Goal: Use online tool/utility: Utilize a website feature to perform a specific function

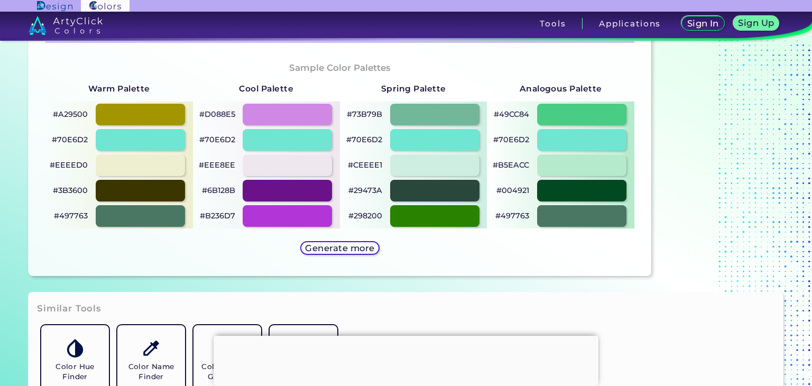
scroll to position [687, 0]
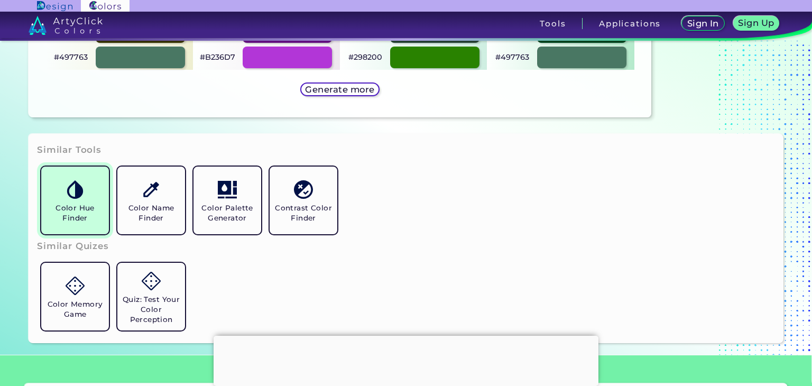
click at [88, 215] on h5 "Color Hue Finder" at bounding box center [74, 213] width 59 height 20
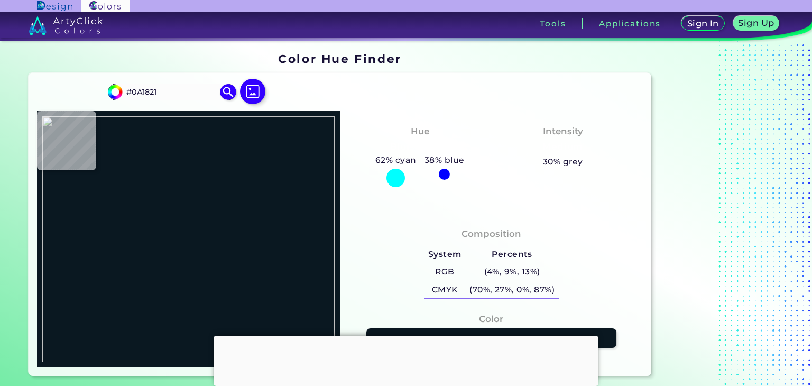
type input "#000000"
type input "#ffffff"
type input "#FFFFFF"
type input "#964a43"
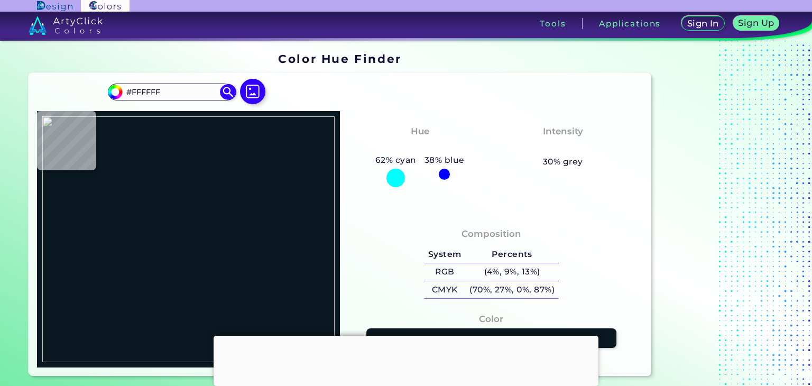
type input "#964A43"
type input "#a45751"
type input "#A45751"
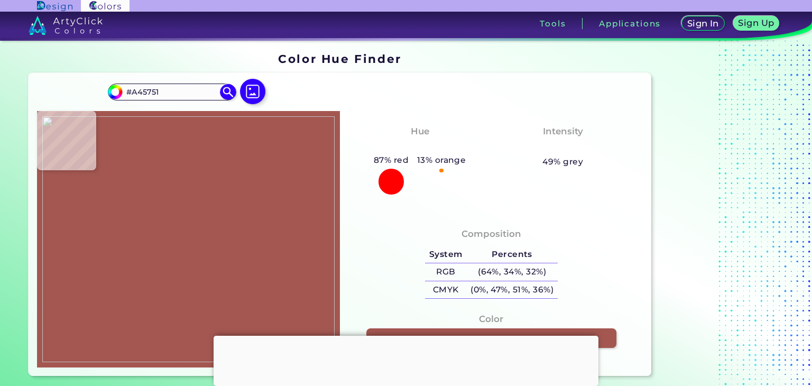
type input "#e7e6eb"
type input "#E7E6EB"
type input "#e9e7ec"
type input "#E9E7EC"
type input "#e8e6eb"
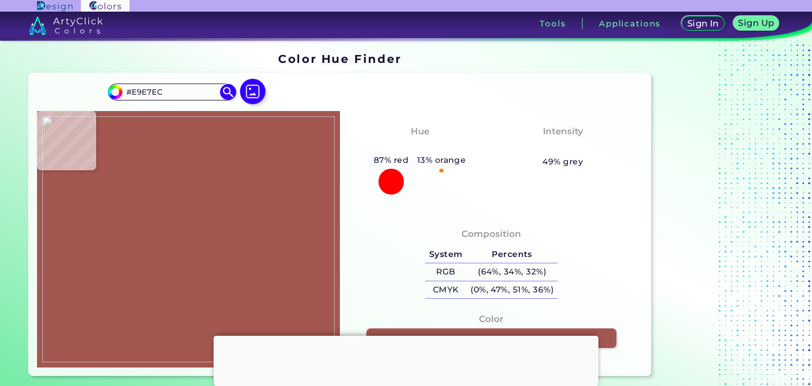
type input "#E8E6EB"
type input "#ebe9ee"
type input "#EBE9EE"
type input "#e4e2e7"
type input "#E4E2E7"
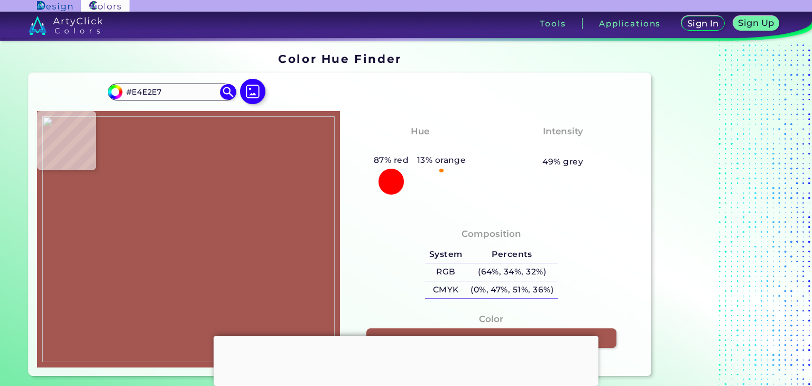
type input "#e6e4e9"
type input "#E6E4E9"
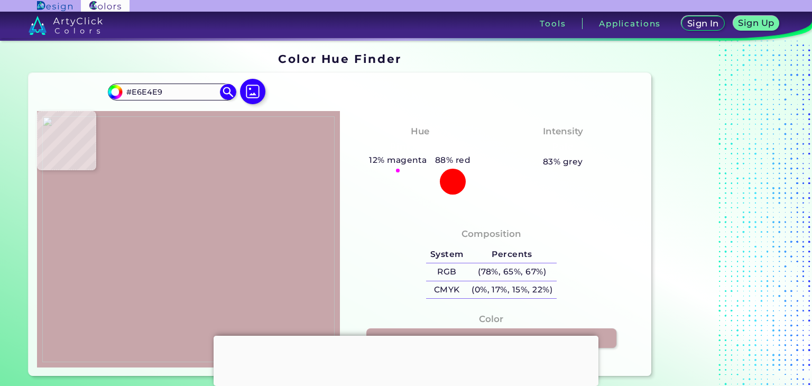
type input "#c7a6aa"
type input "#C7A6AA"
type input "#ecafa9"
type input "#ECAFA9"
type input "#863f3d"
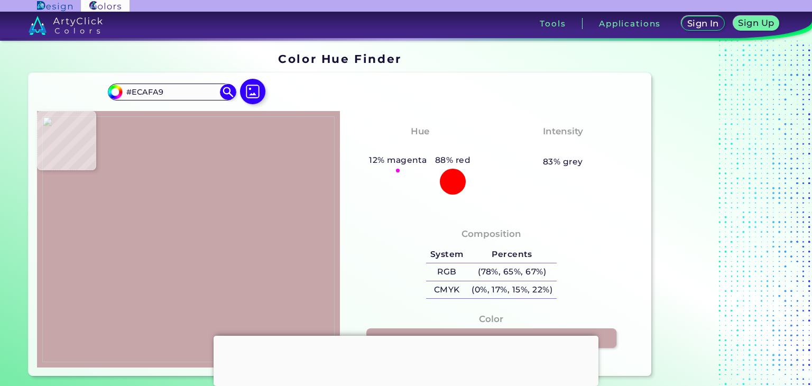
type input "#863F3D"
type input "#7b5750"
type input "#7B5750"
type input "#f0bdb9"
type input "#F0BDB9"
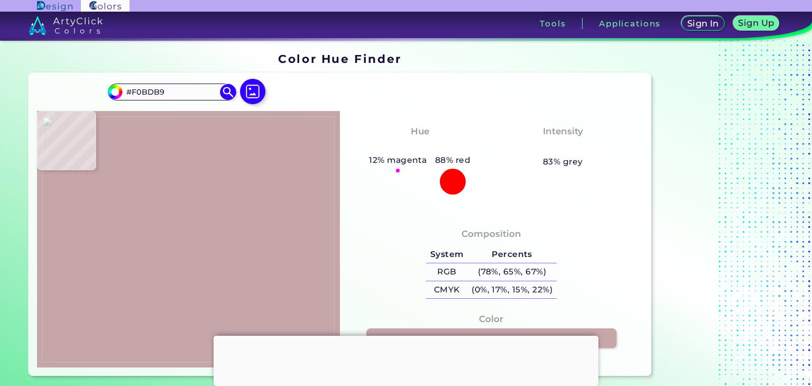
type input "#cf9090"
type input "#CF9090"
type input "#d99f9e"
type input "#D99F9E"
type input "#d19495"
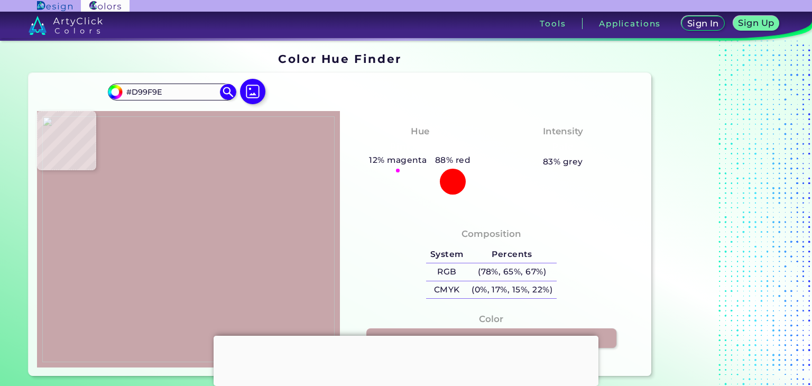
type input "#D19495"
type input "#cf9593"
type input "#CF9593"
type input "#dda6a5"
type input "#DDA6A5"
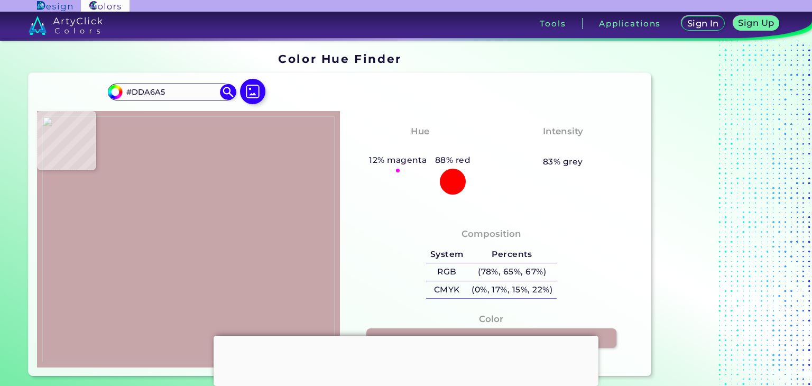
type input "#e1a9a9"
type input "#E1A9A9"
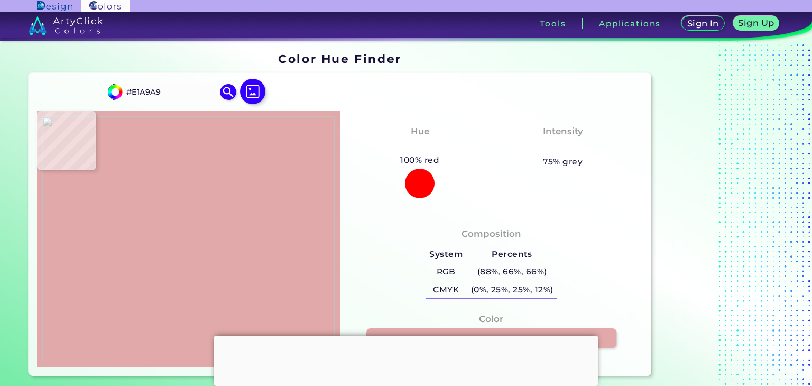
type input "#deaeaa"
type input "#DEAEAA"
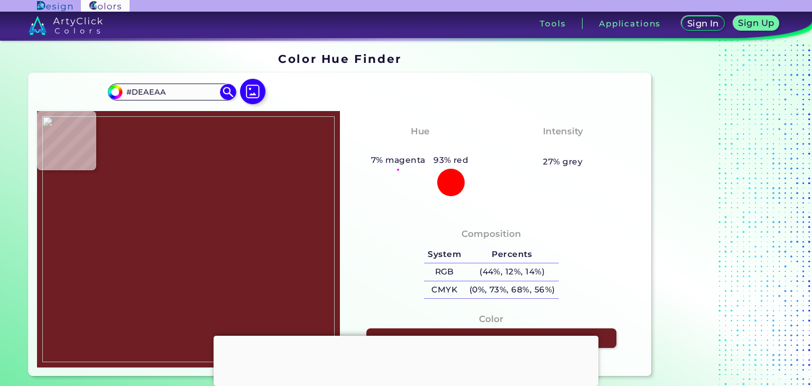
type input "#6f1e23"
type input "#6F1E23"
type input "#dc9996"
type input "#DC9996"
type input "#ffd2db"
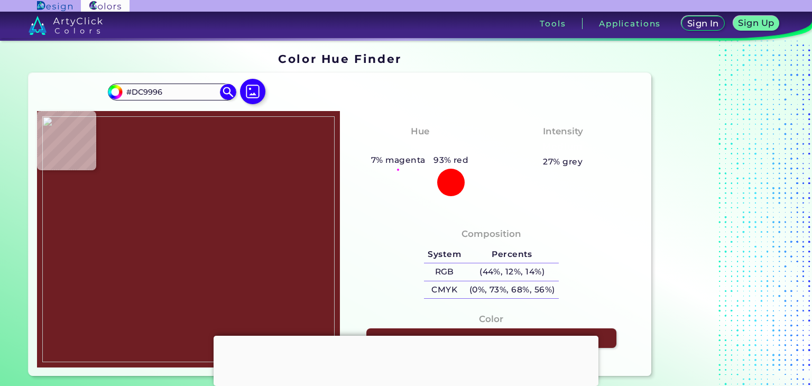
type input "#FFD2DB"
type input "#e6b8b8"
type input "#E6B8B8"
type input "#c5b2ac"
type input "#C5B2AC"
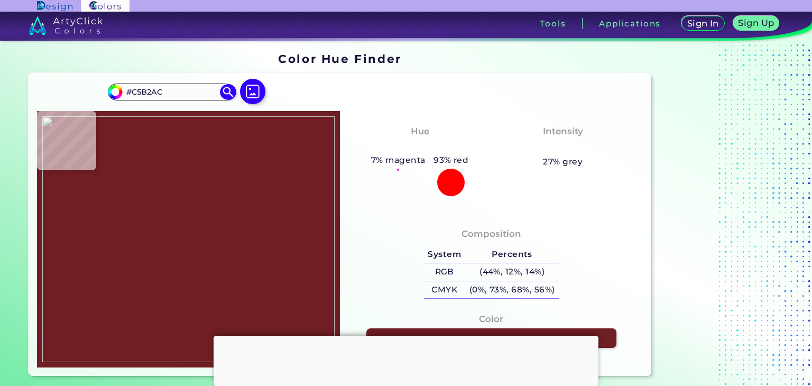
type input "#eec8c9"
type input "#EEC8C9"
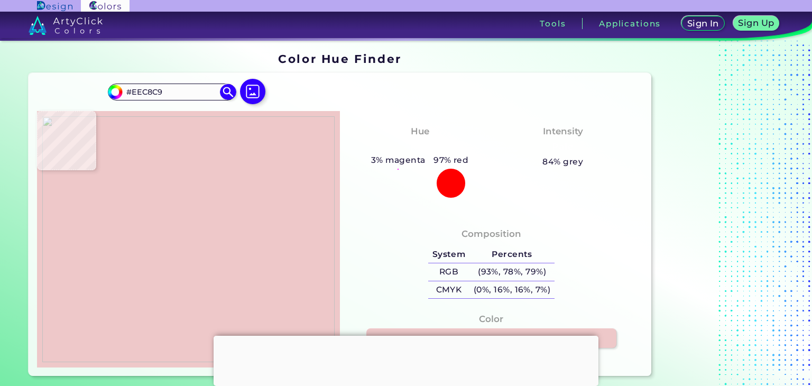
type input "#f9d0ce"
type input "#F9D0CE"
type input "#ebb7b9"
type input "#EBB7B9"
type input "#ffccc9"
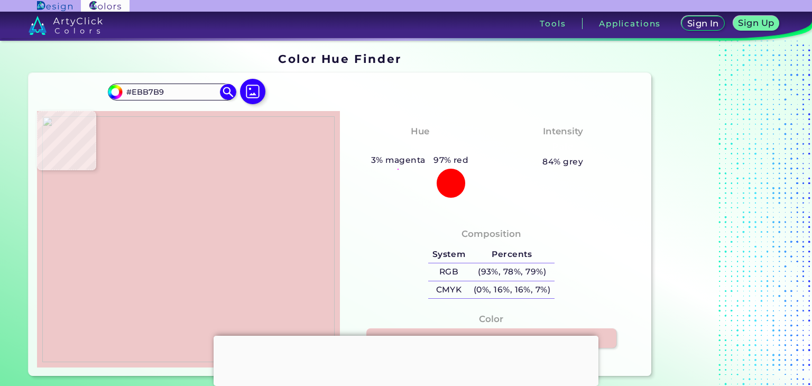
type input "#FFCCC9"
type input "#e39ea1"
type input "#E39EA1"
type input "#d19491"
type input "#D19491"
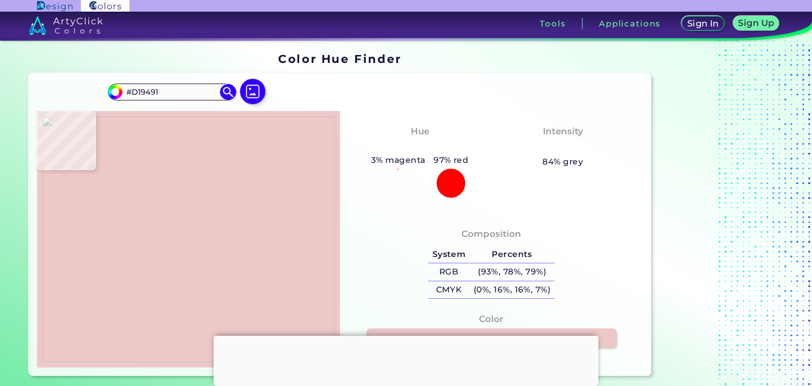
type input "#be777a"
type input "#BE777A"
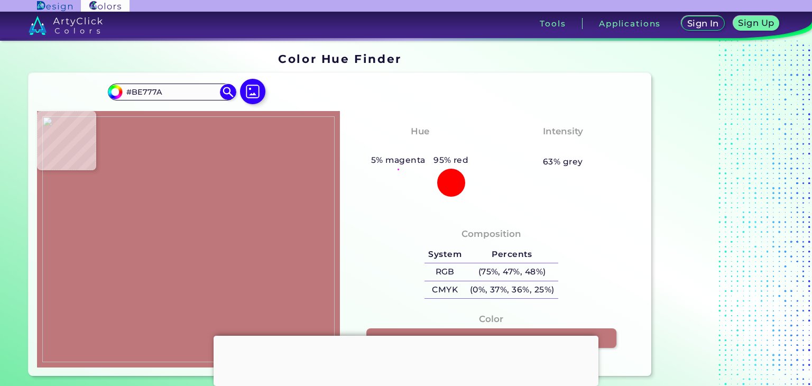
type input "#ce8c8d"
type input "#CE8C8D"
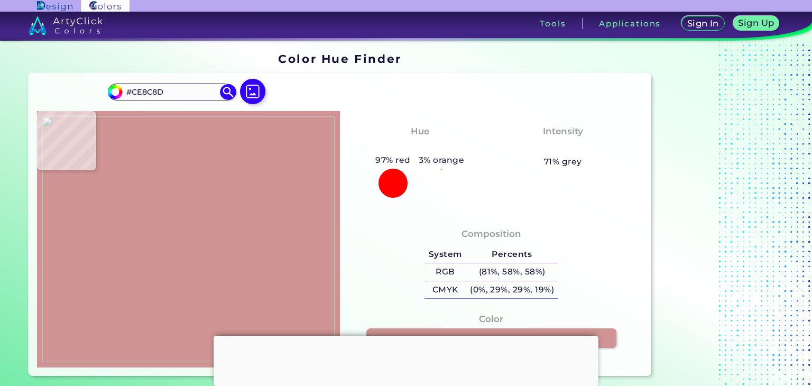
type input "#cf9493"
type input "#CF9493"
type input "#370601"
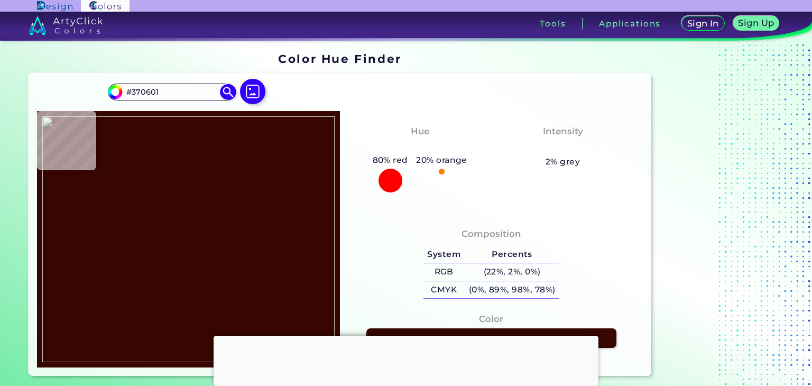
type input "#5c2627"
type input "#5C2627"
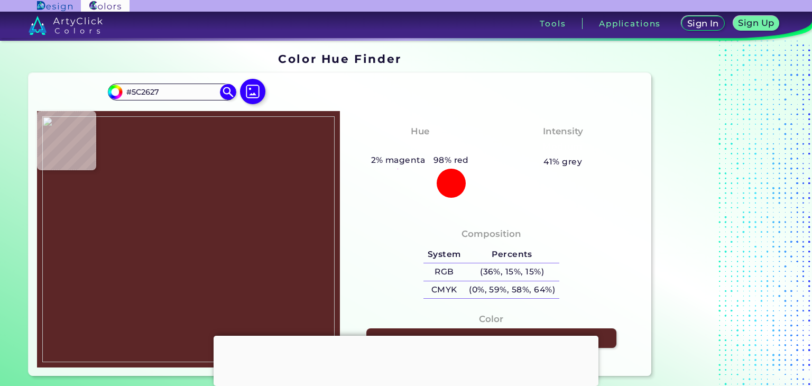
type input "#a04d4b"
type input "#A04D4B"
type input "#ae6865"
type input "#AE6865"
type input "#a56f69"
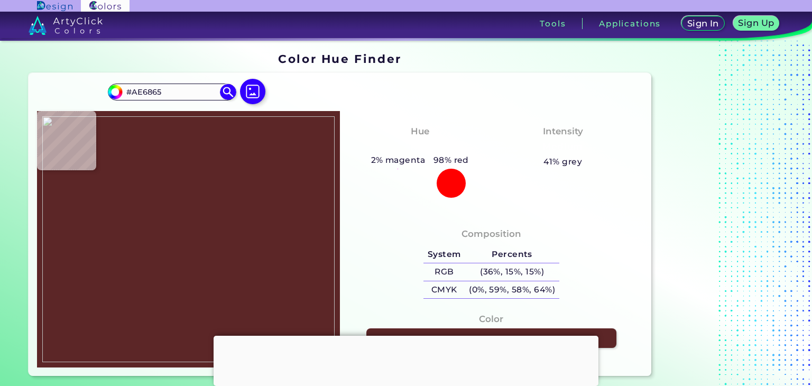
type input "#A56F69"
type input "#864144"
type input "#c38584"
type input "#C38584"
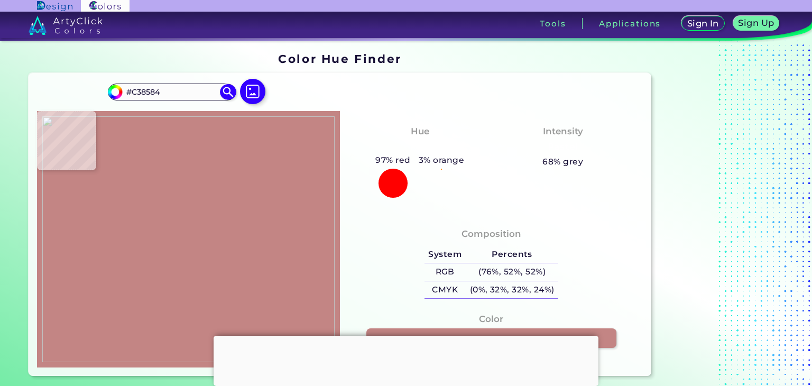
type input "#f3acaa"
type input "#F3ACAA"
type input "#ba797a"
type input "#BA797A"
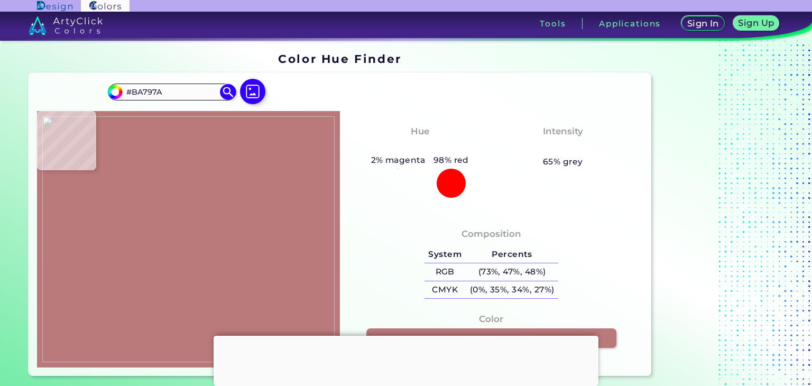
type input "#52221e"
type input "#52221E"
type input "#561313"
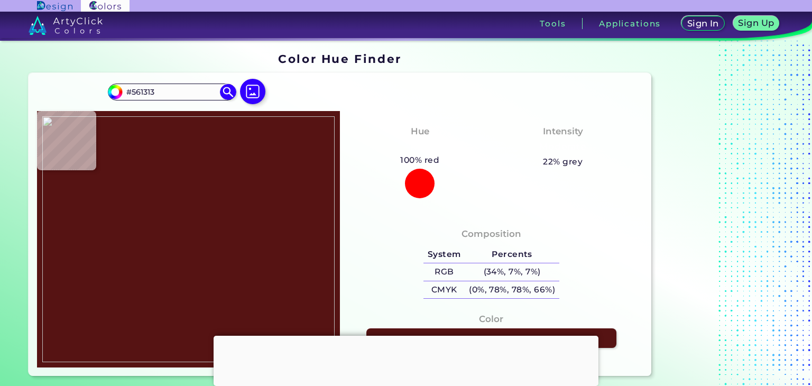
type input "#501011"
type input "#6d3538"
type input "#6D3538"
type input "#b27a7d"
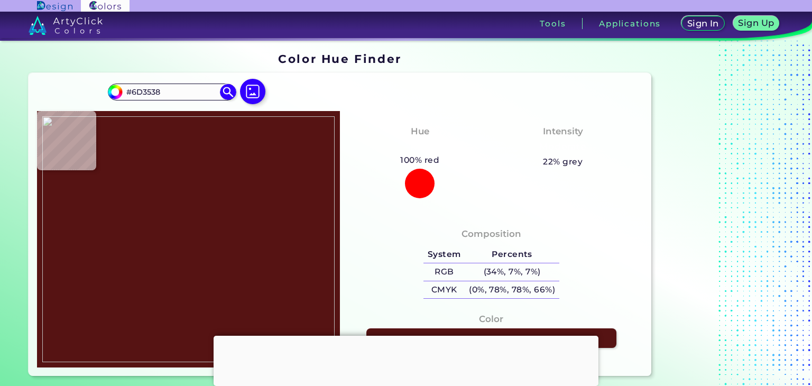
type input "#B27A7D"
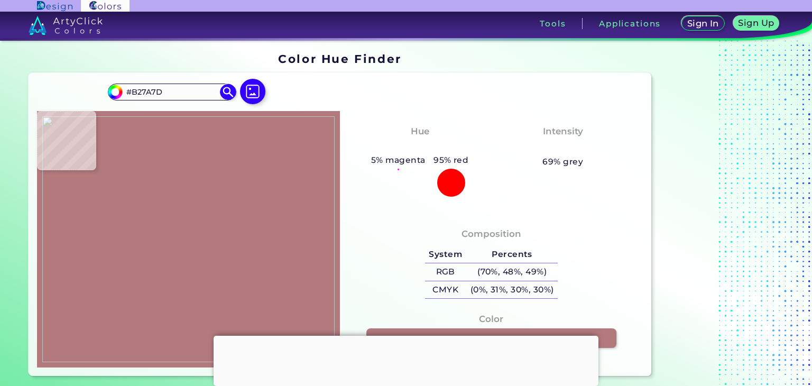
type input "#a75d57"
type input "#A75D57"
type input "#581b14"
type input "#581B14"
type input "#bc7879"
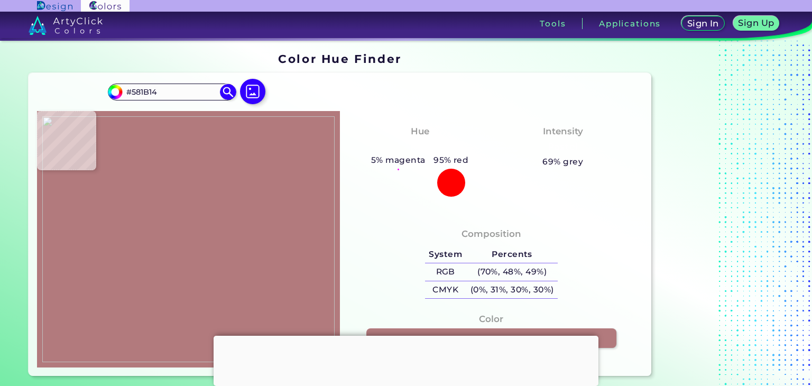
type input "#BC7879"
type input "#cd908b"
type input "#CD908B"
type input "#d59d98"
type input "#D59D98"
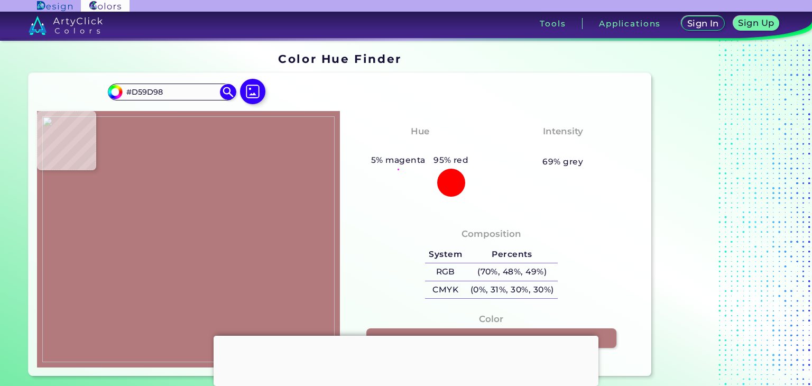
type input "#f6b6b6"
type input "#F6B6B6"
type input "#f9c8c7"
type input "#F9C8C7"
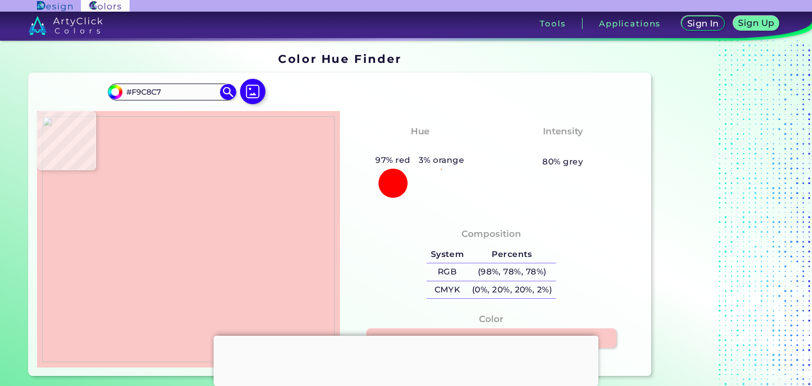
type input "#f7cecd"
type input "#F7CECD"
type input "#ecaead"
type input "#ECAEAD"
type input "#f6b6b6"
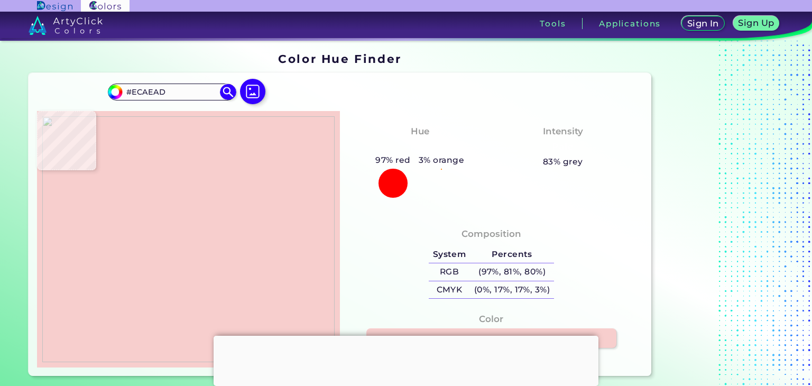
type input "#F6B6B6"
type input "#f5bcb9"
type input "#F5BCB9"
type input "#f4b6b2"
type input "#F4B6B2"
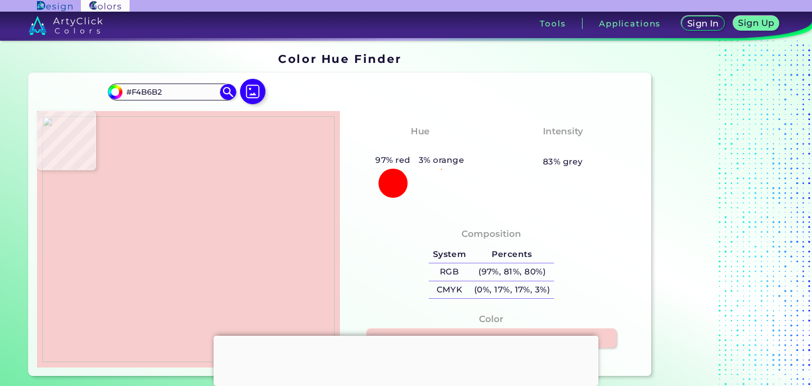
type input "#e2a6a1"
type input "#E2A6A1"
type input "#cb8f8b"
type input "#CB8F8B"
type input "#d49a96"
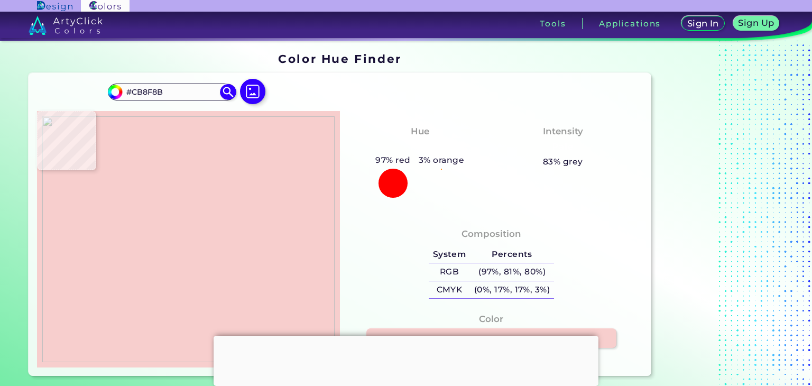
type input "#D49A96"
type input "#eab3ae"
type input "#EAB3AE"
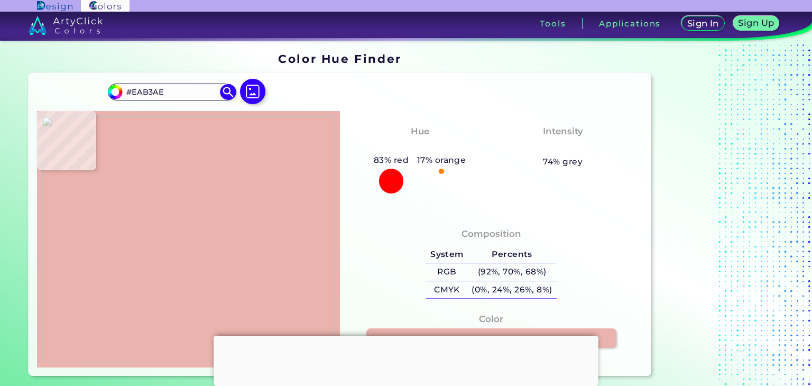
type input "#e6a5a4"
type input "#E6A5A4"
type input "#e39c9d"
type input "#E39C9D"
type input "#d98f8c"
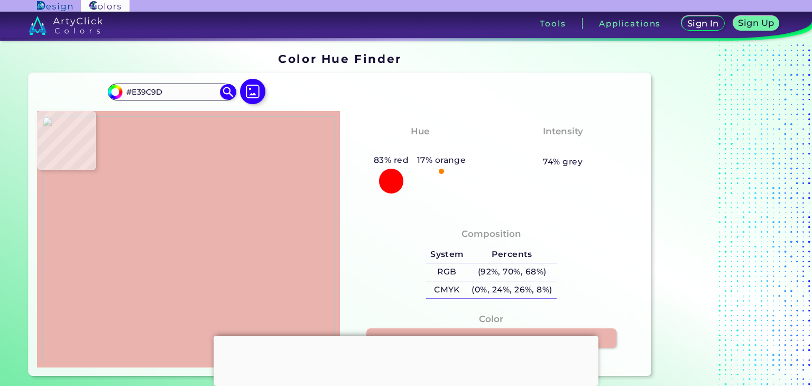
type input "#D98F8C"
type input "#c77e7b"
type input "#C77E7B"
type input "#ae615d"
type input "#AE615D"
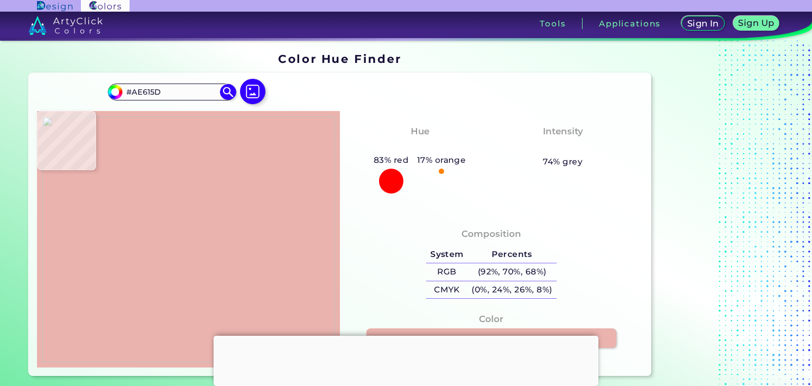
type input "#c0726c"
type input "#C0726C"
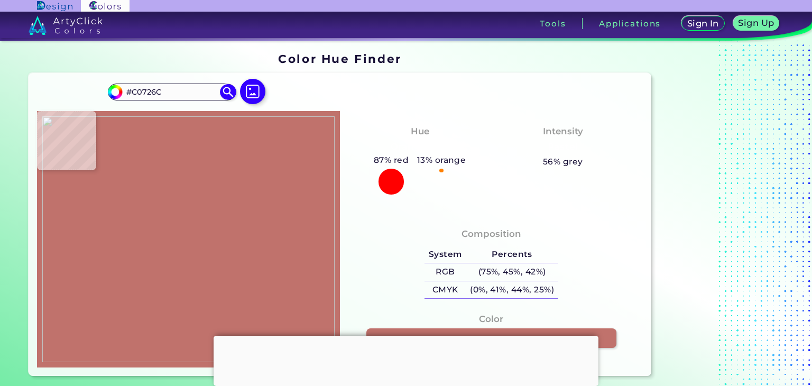
type input "#bb6667"
type input "#BB6667"
type input "#b67a7a"
type input "#B67A7A"
type input "#ce968f"
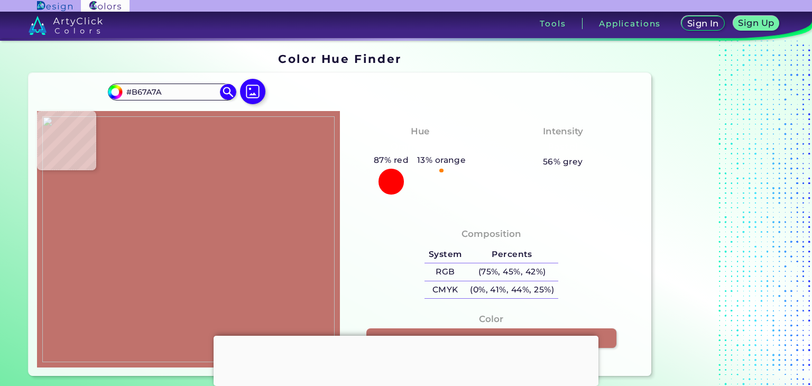
type input "#CE968F"
type input "#6d1816"
type input "#6D1816"
type input "#c37872"
type input "#C37872"
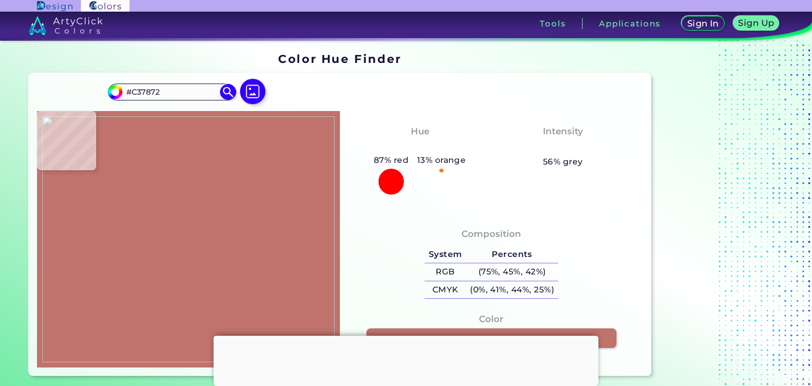
type input "#470404"
type input "#963f3e"
type input "#963F3E"
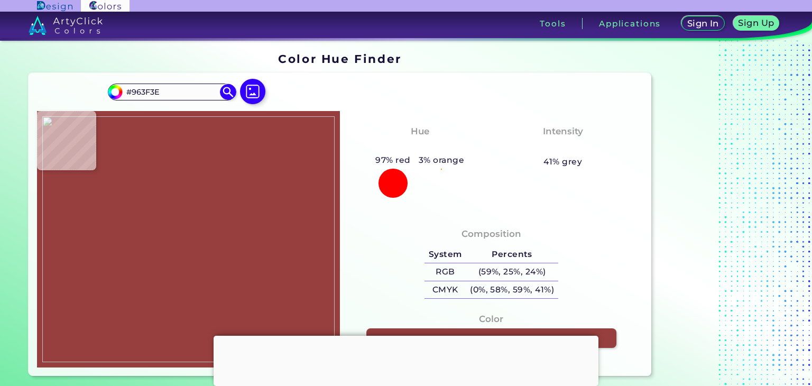
type input "#984f49"
type input "#984F49"
type input "#73382e"
type input "#73382E"
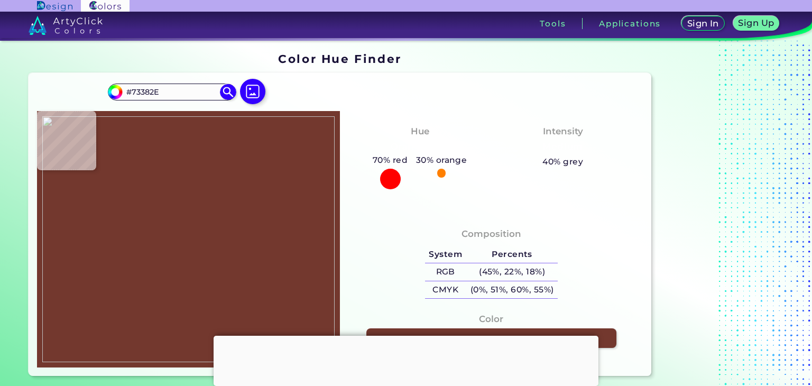
type input "#1e0000"
type input "#1E0000"
type input "#451313"
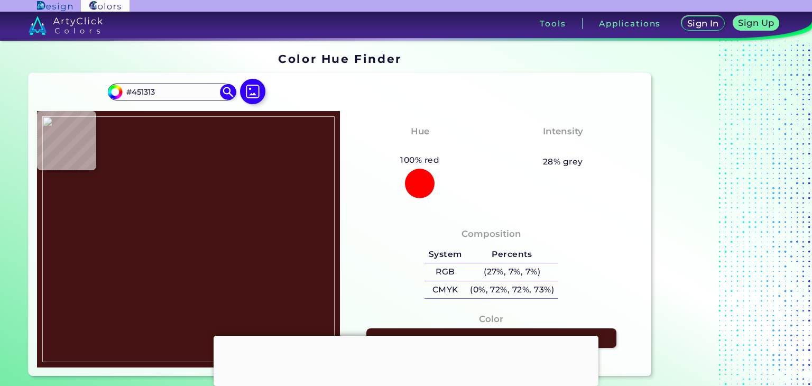
type input "#5e191a"
type input "#5E191A"
type input "#6b2c2b"
type input "#6B2C2B"
type input "#7a3331"
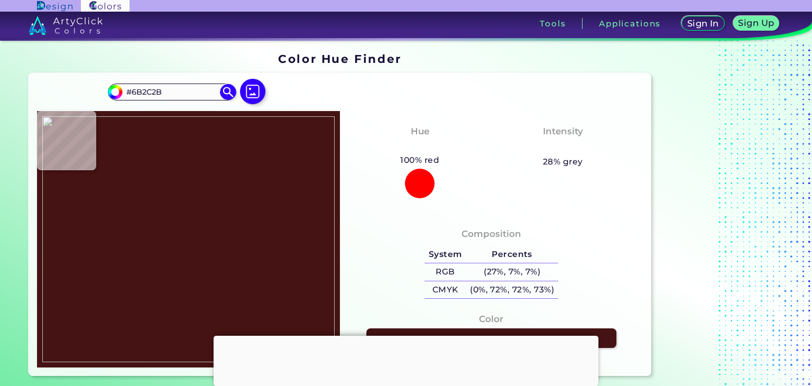
type input "#7A3331"
type input "#5d1c1a"
type input "#5D1C1A"
type input "#440e0a"
type input "#440E0A"
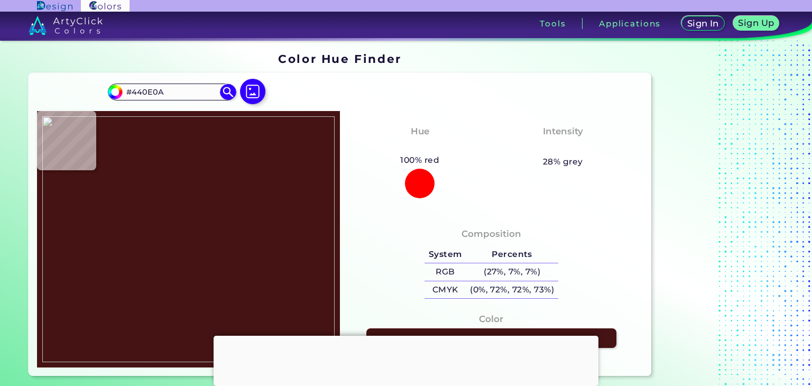
type input "#411614"
type input "#611b1c"
type input "#611B1C"
type input "#de9b97"
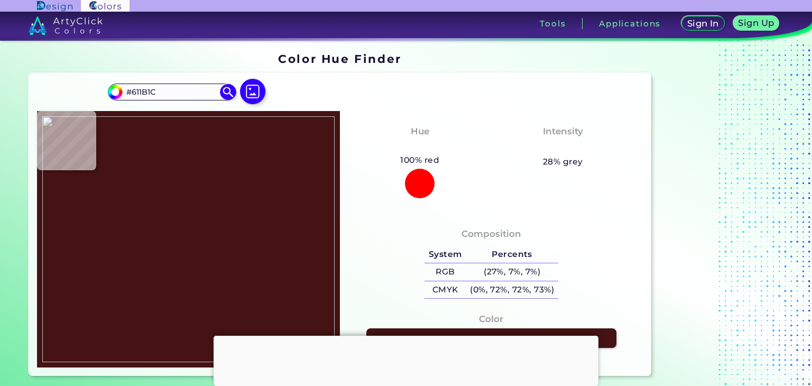
type input "#DE9B97"
type input "#70211e"
type input "#70211E"
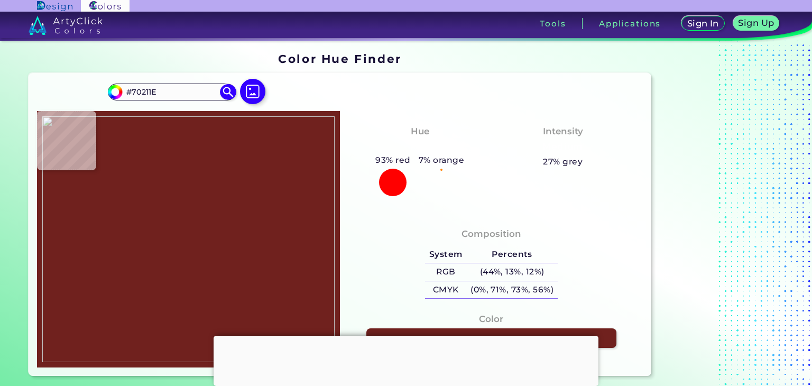
type input "#5d0f0b"
type input "#5D0F0B"
type input "#c17b74"
type input "#C17B74"
type input "#844344"
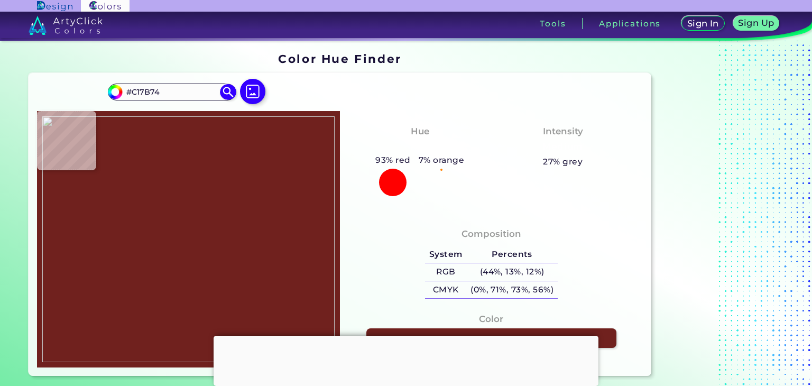
type input "#844344"
type input "#b06464"
type input "#B06464"
type input "#7b3631"
type input "#7B3631"
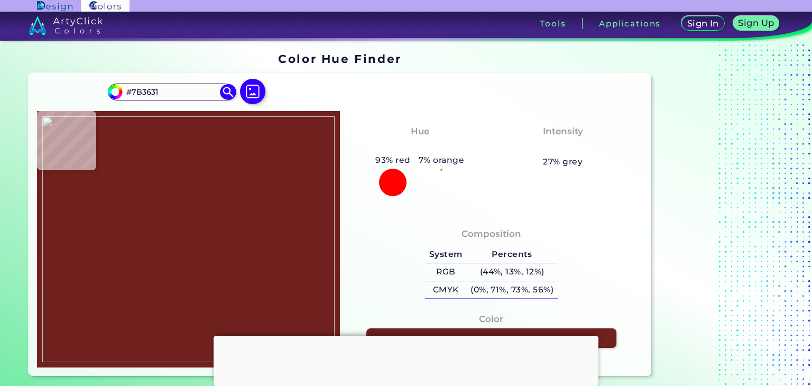
type input "#813d38"
type input "#813D38"
type input "#491006"
type input "#7e3d3f"
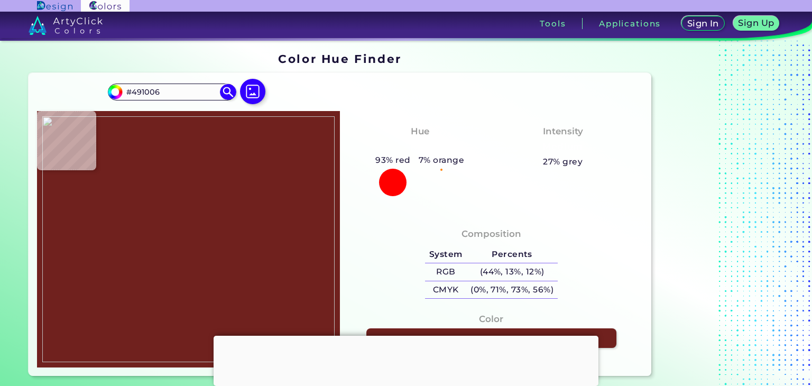
type input "#7E3D3F"
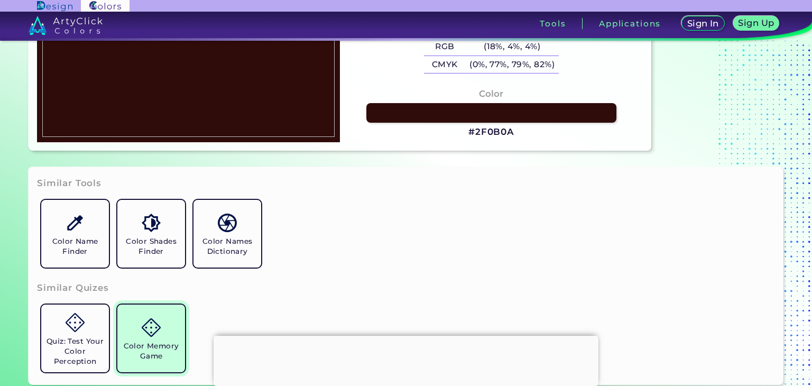
scroll to position [317, 0]
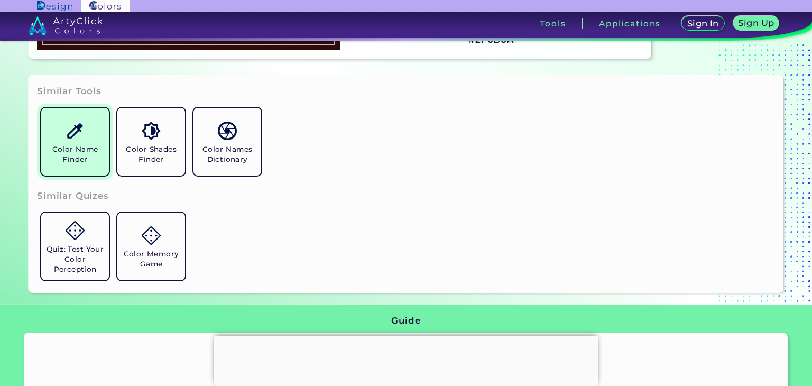
click at [85, 146] on h5 "Color Name Finder" at bounding box center [74, 154] width 59 height 20
